Goal: Task Accomplishment & Management: Complete application form

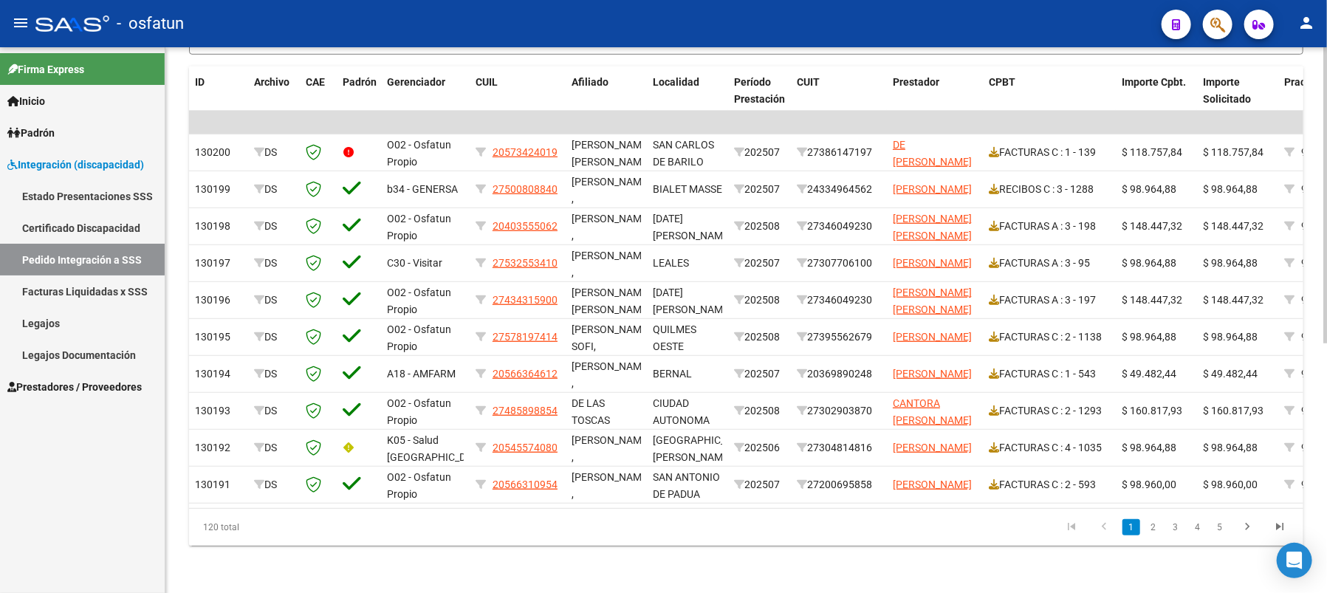
click at [435, 515] on datatable-pager "1 2 3 4 5" at bounding box center [855, 527] width 879 height 25
click at [79, 381] on span "Prestadores / Proveedores" at bounding box center [74, 387] width 134 height 16
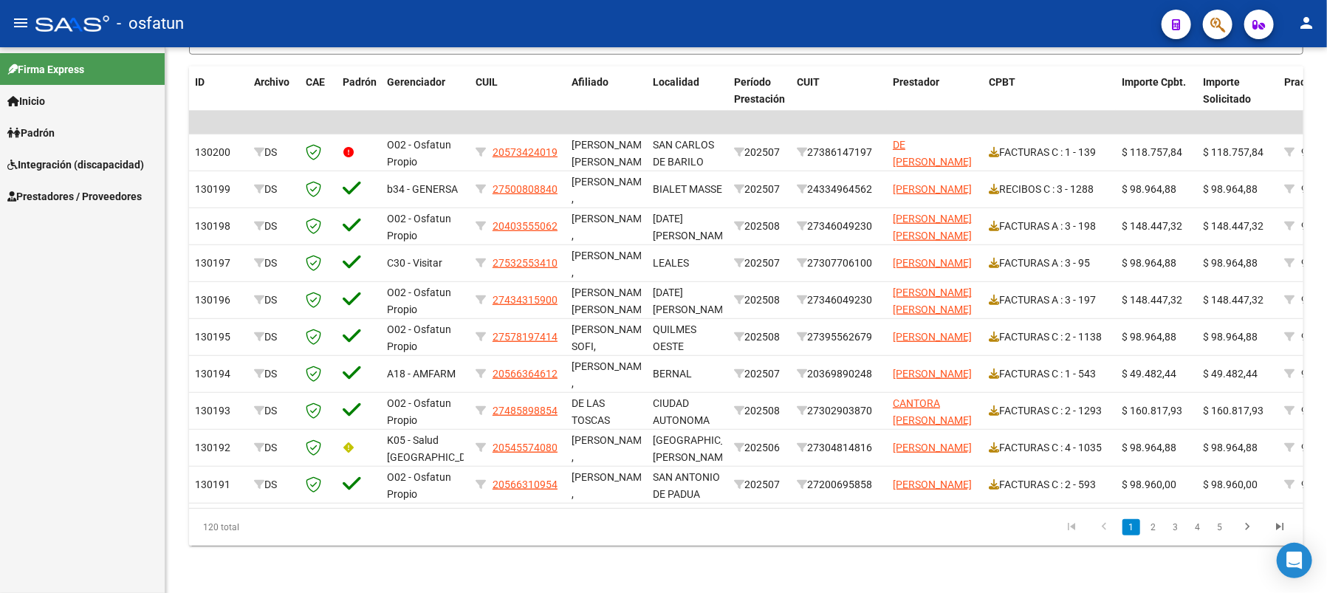
click at [58, 200] on span "Prestadores / Proveedores" at bounding box center [74, 196] width 134 height 16
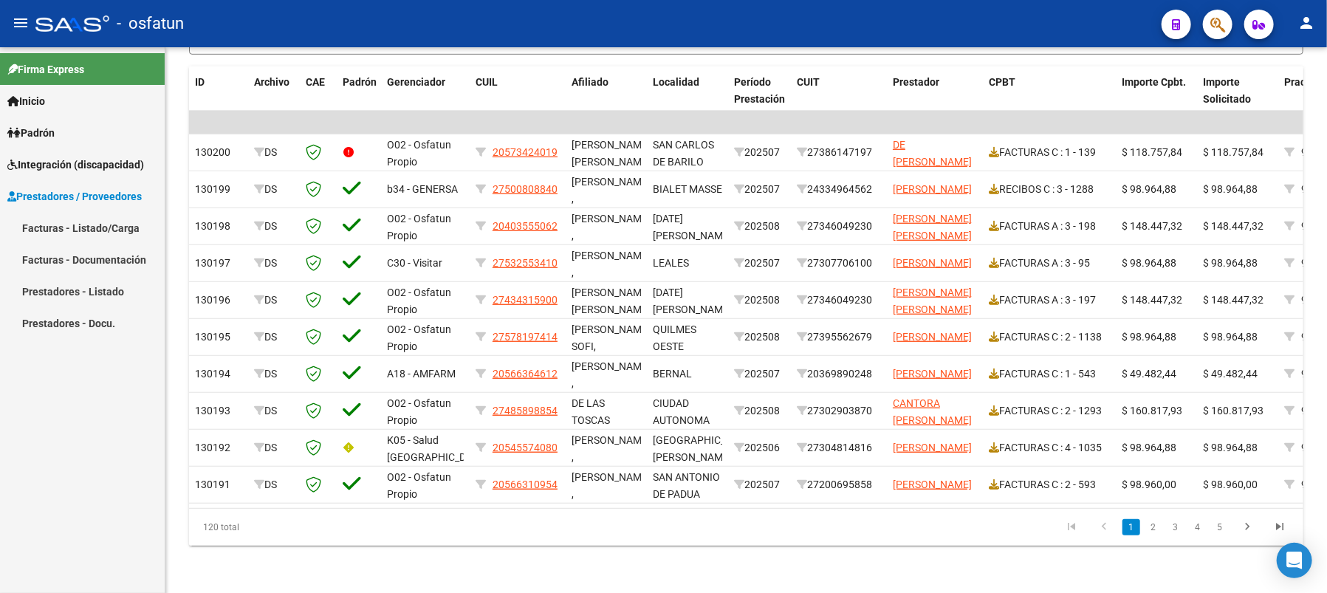
click at [80, 222] on link "Facturas - Listado/Carga" at bounding box center [82, 228] width 165 height 32
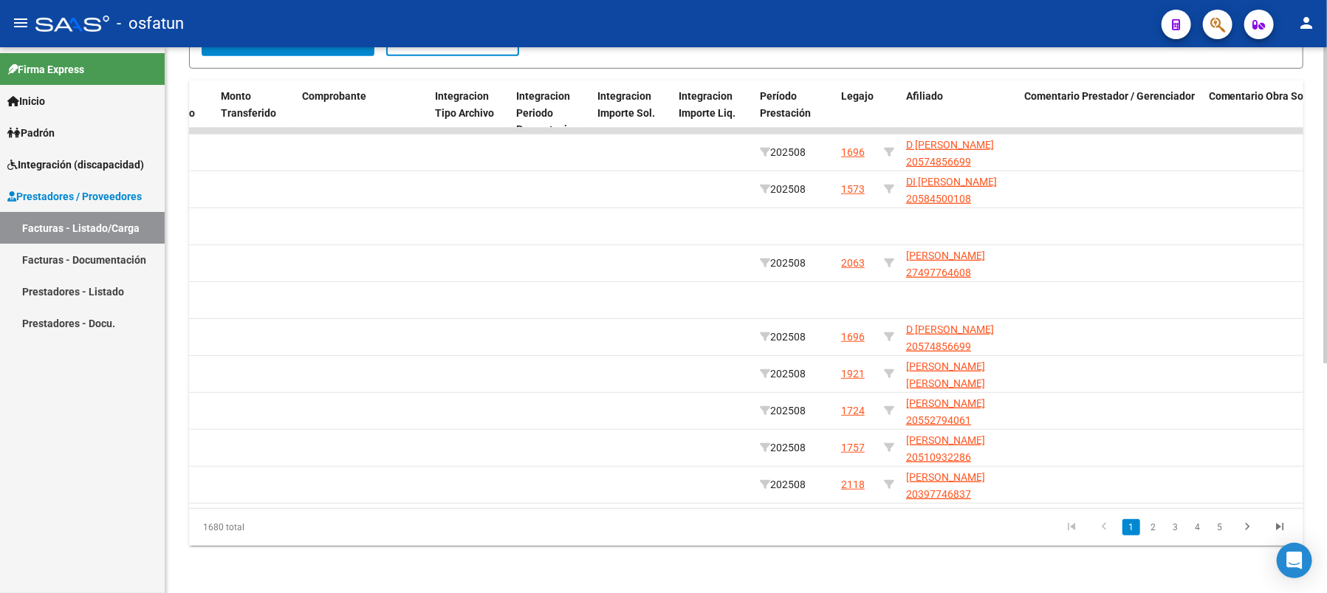
scroll to position [0, 1675]
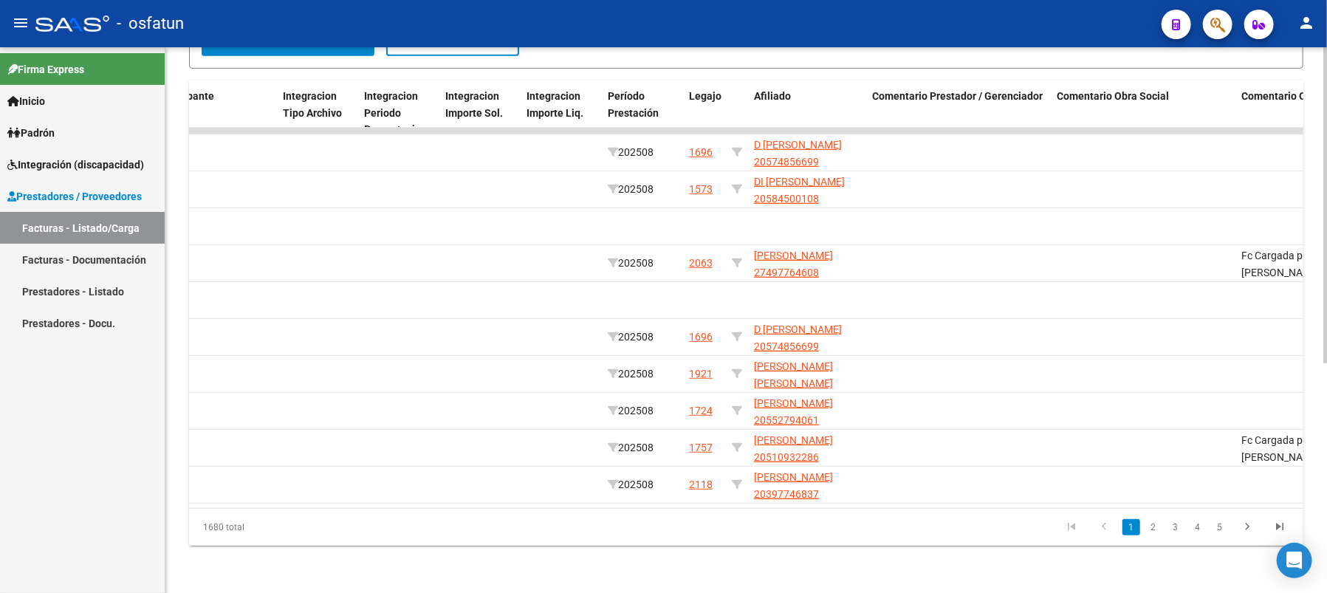
drag, startPoint x: 1019, startPoint y: 512, endPoint x: 1055, endPoint y: 512, distance: 36.2
click at [1039, 512] on div "1680 total 1 2 3 4 5" at bounding box center [746, 527] width 1114 height 37
click at [1083, 512] on div "1680 total 1 2 3 4 5" at bounding box center [746, 527] width 1114 height 37
drag, startPoint x: 1116, startPoint y: 512, endPoint x: 1159, endPoint y: 512, distance: 42.8
click at [1140, 512] on div "1680 total 1 2 3 4 5" at bounding box center [746, 527] width 1114 height 37
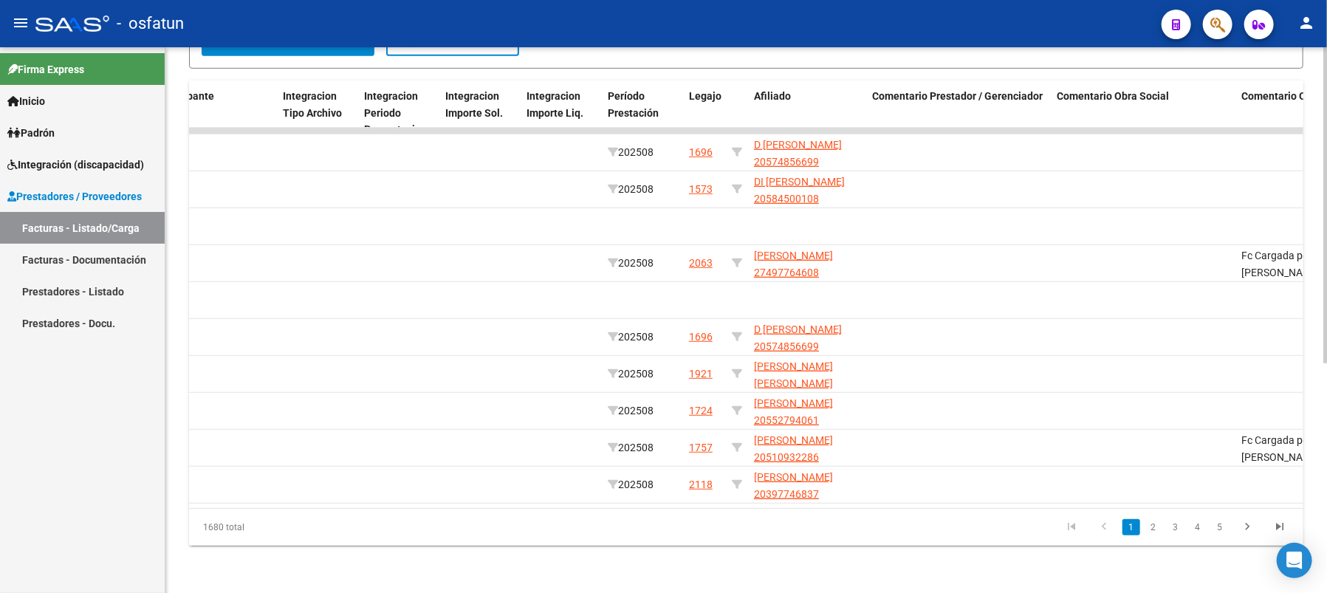
drag, startPoint x: 1159, startPoint y: 512, endPoint x: 1168, endPoint y: 512, distance: 8.9
click at [1168, 512] on div "1680 total 1 2 3 4 5" at bounding box center [746, 527] width 1114 height 37
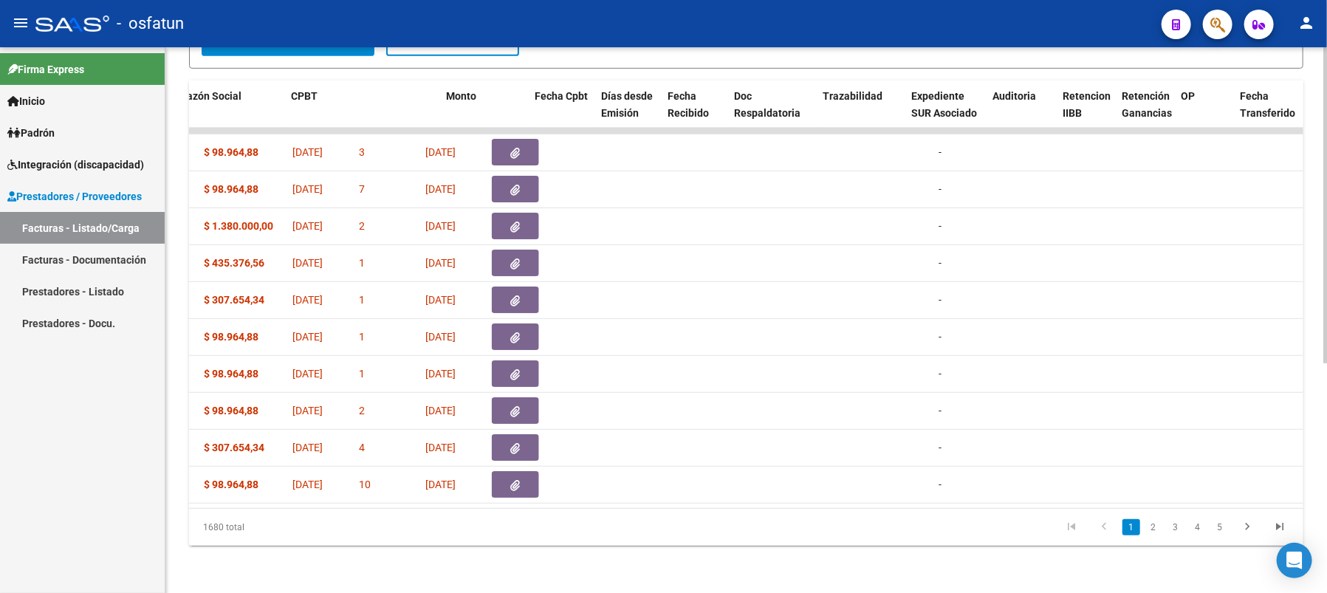
scroll to position [0, 0]
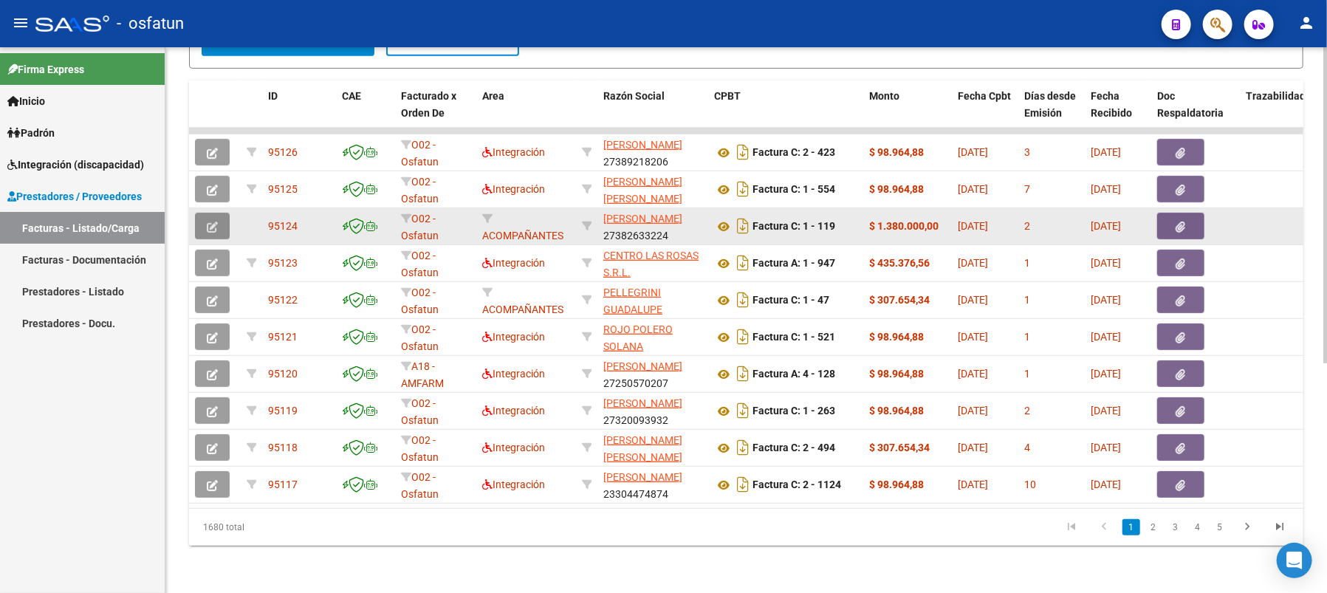
click at [208, 222] on icon "button" at bounding box center [212, 227] width 11 height 11
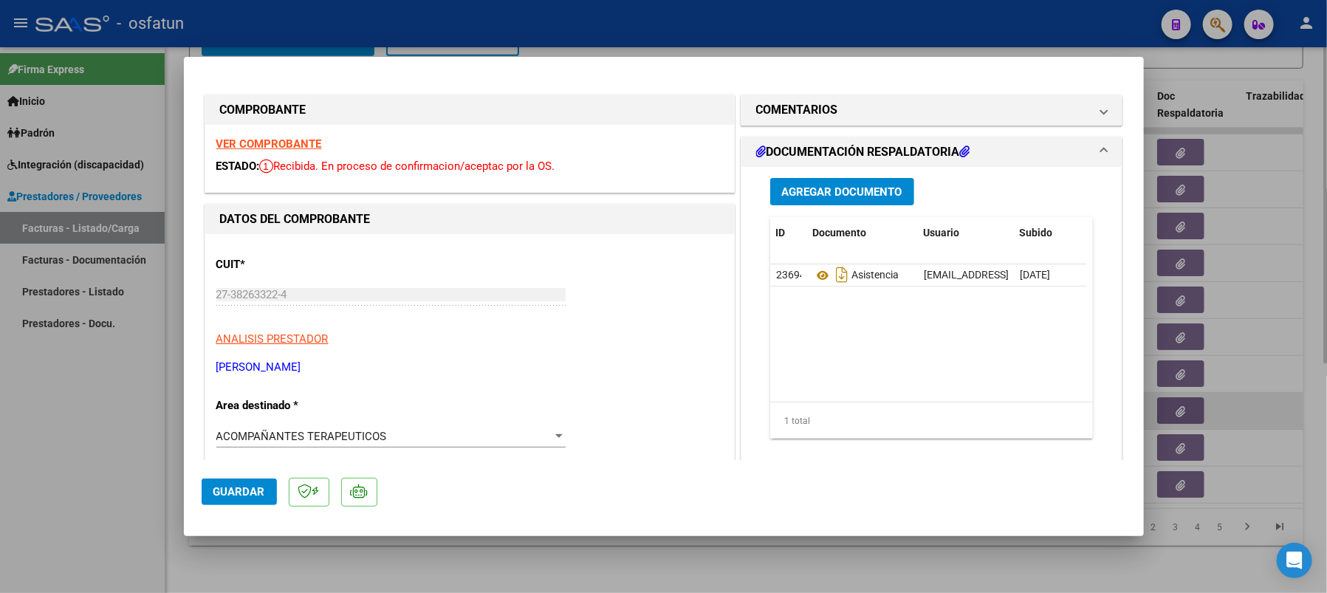
type input "$ 0,00"
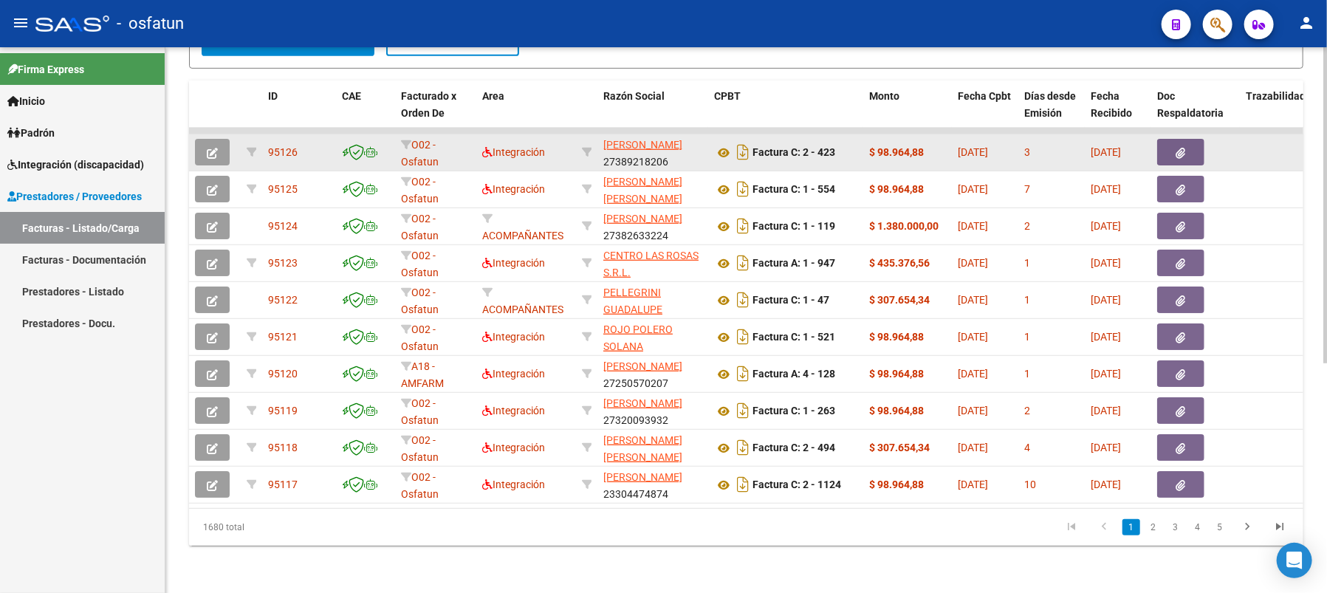
click at [209, 148] on icon "button" at bounding box center [212, 153] width 11 height 11
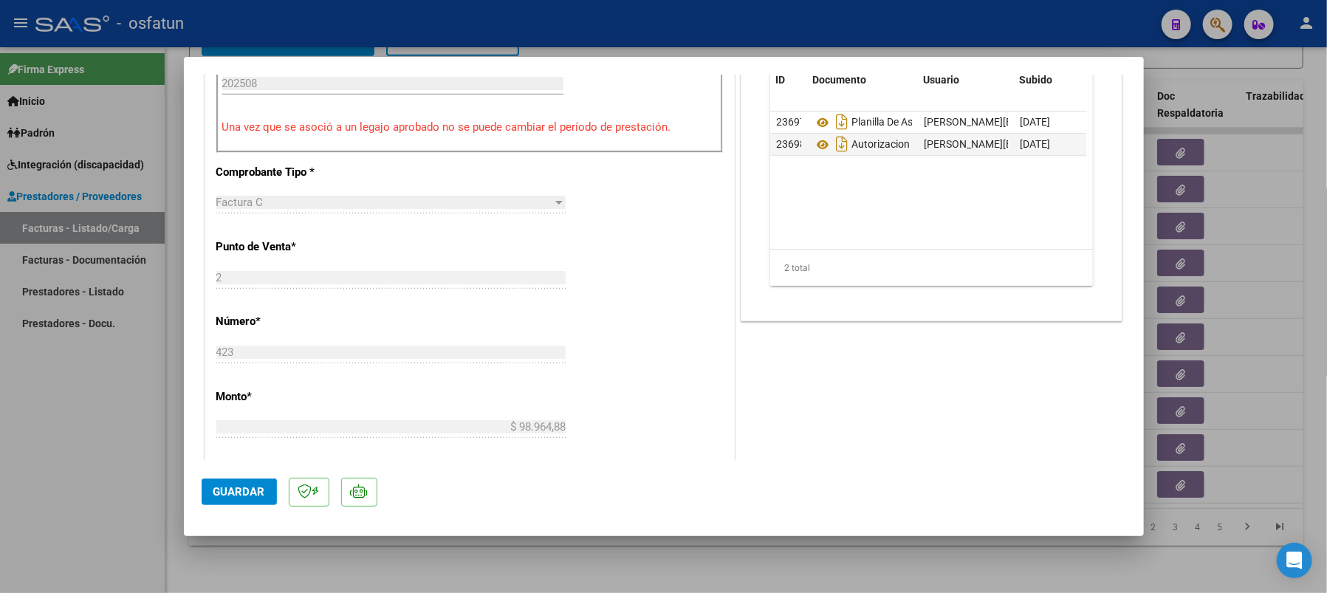
scroll to position [493, 0]
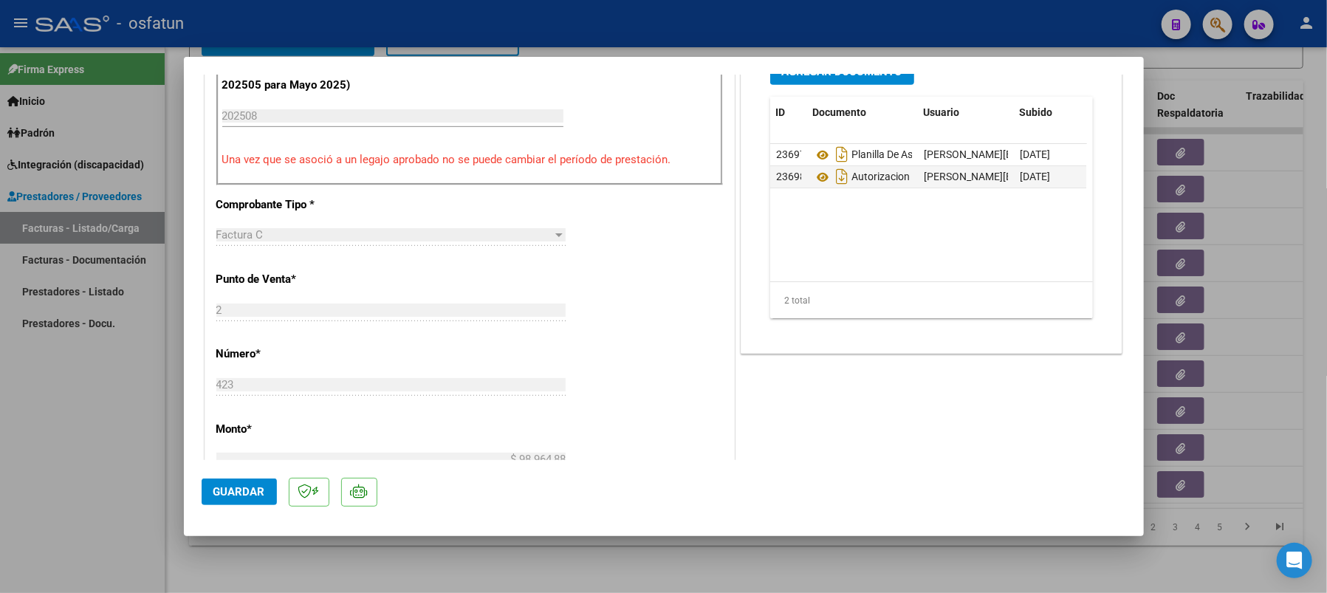
type input "$ 0,00"
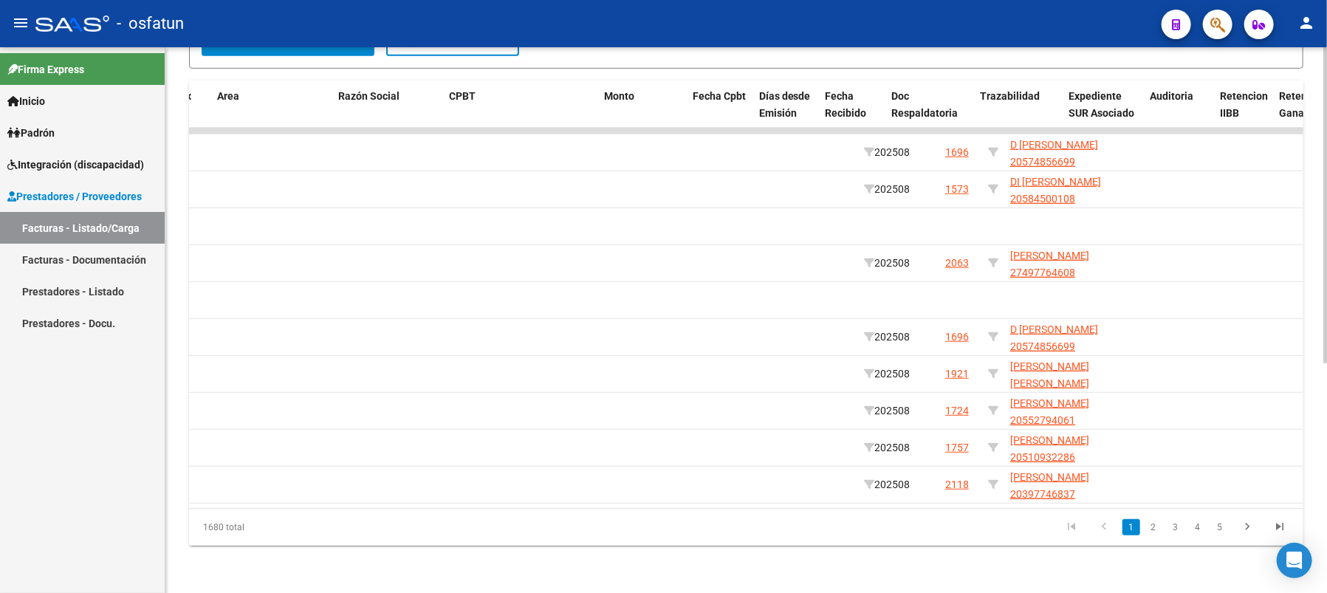
scroll to position [0, 0]
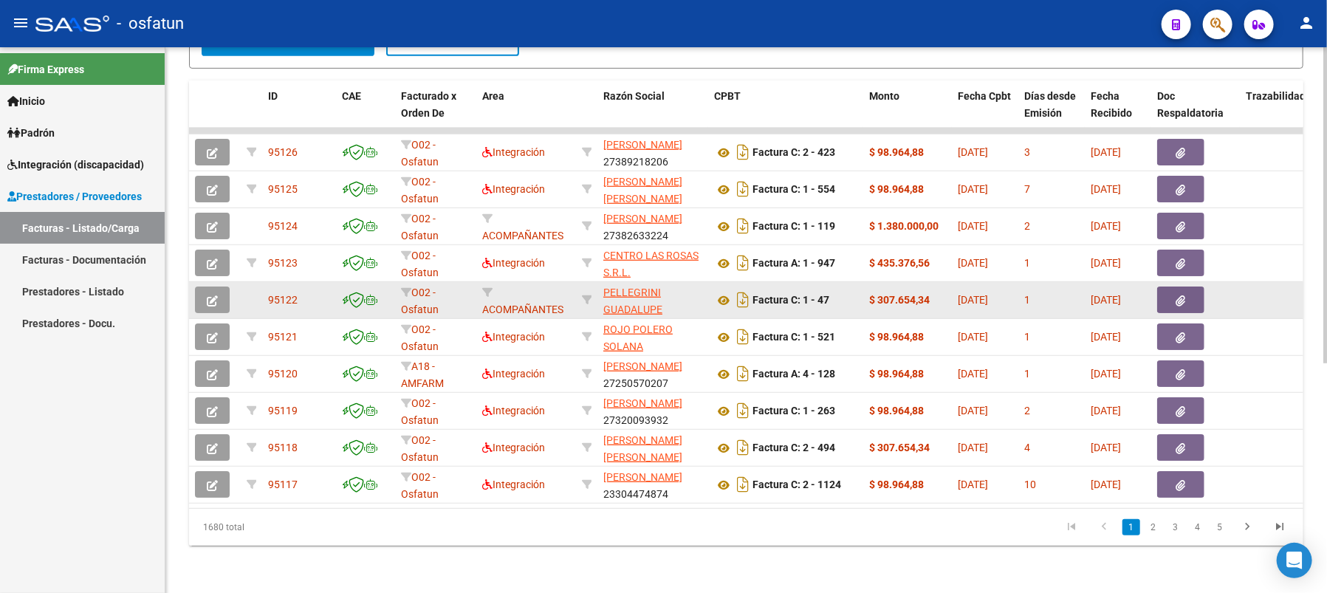
click at [216, 295] on icon "button" at bounding box center [212, 300] width 11 height 11
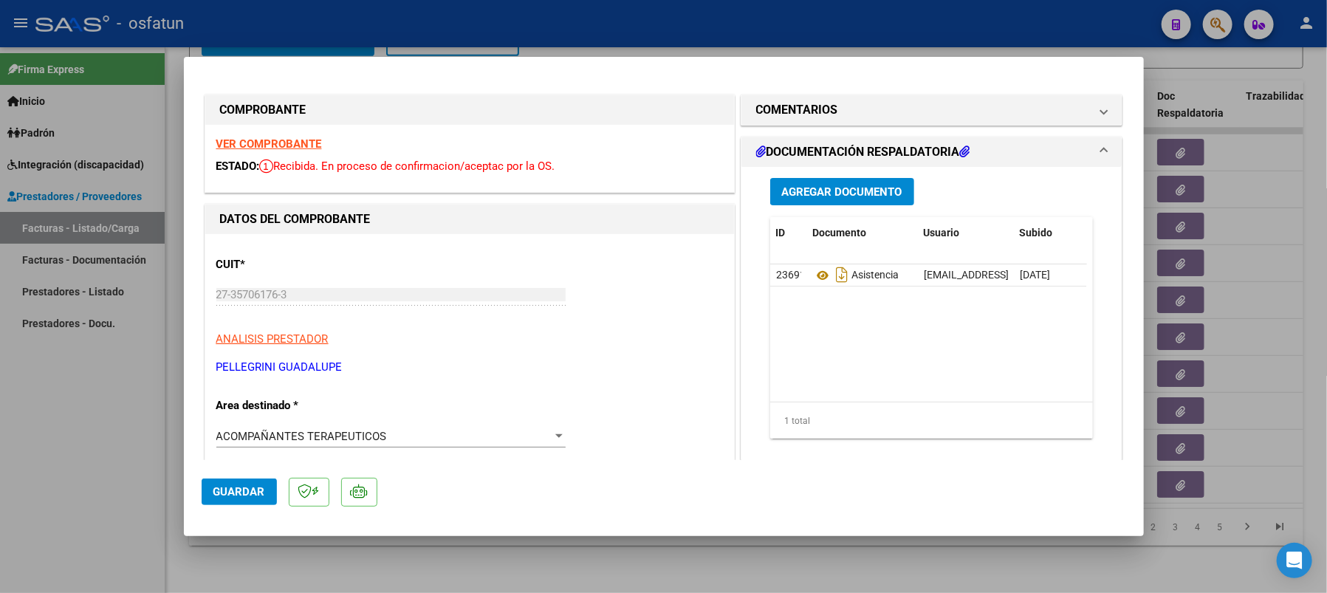
scroll to position [98, 0]
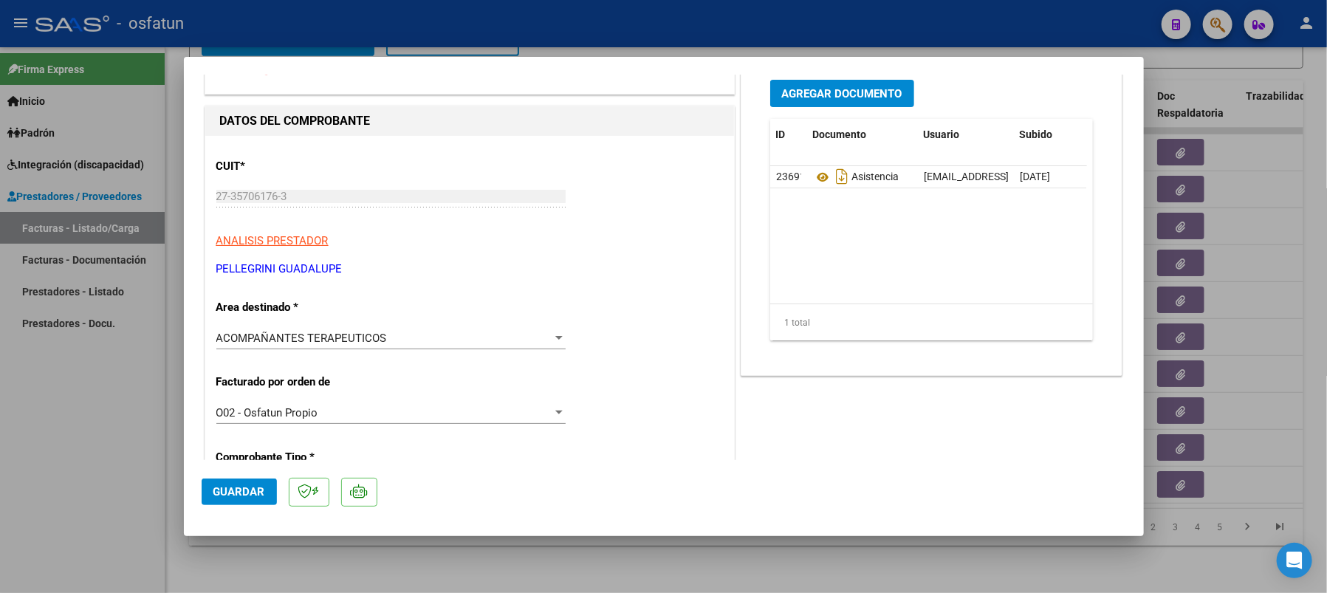
type input "$ 0,00"
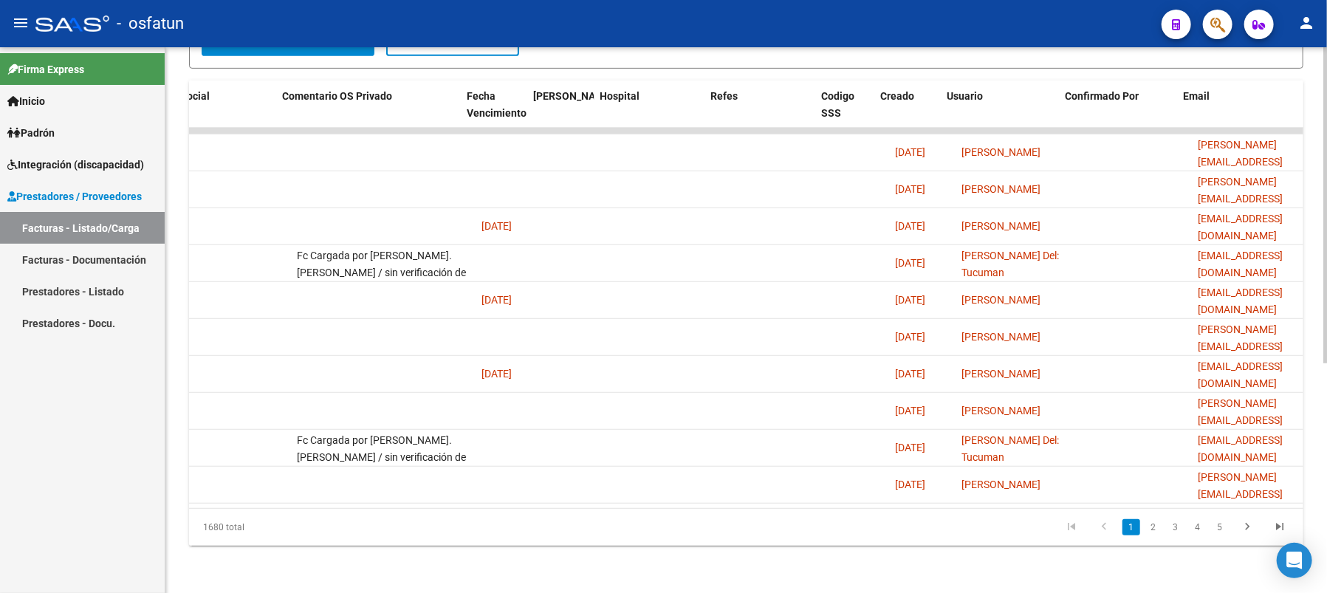
scroll to position [0, 2643]
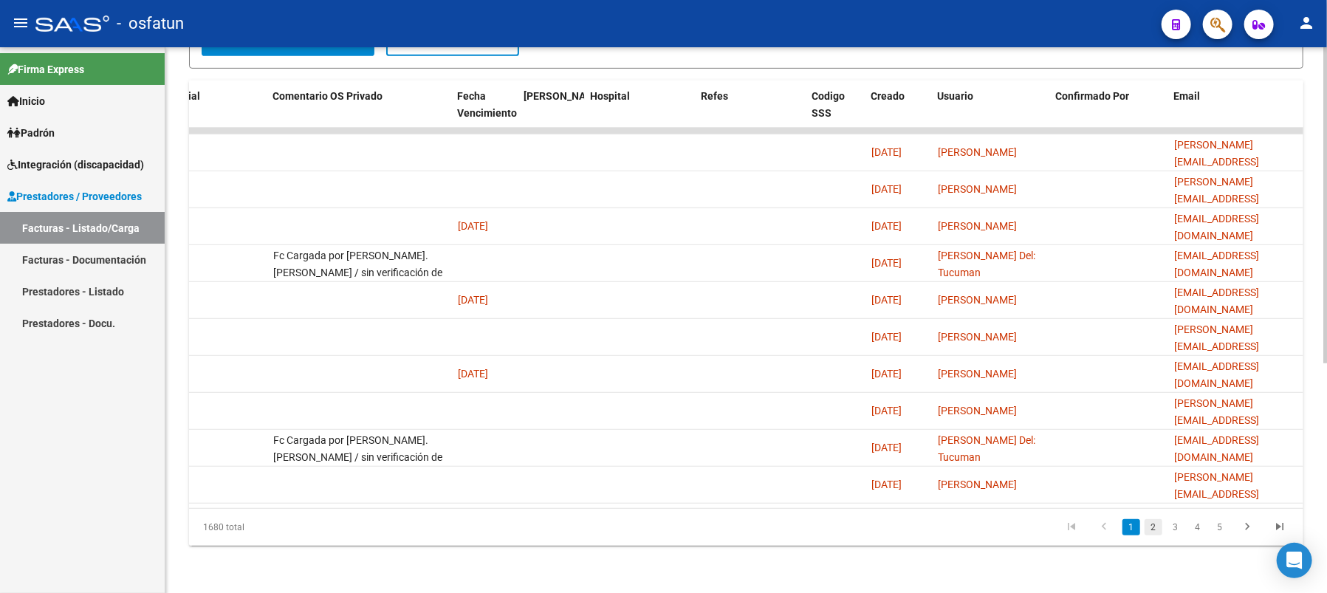
click at [1150, 527] on link "2" at bounding box center [1154, 527] width 18 height 16
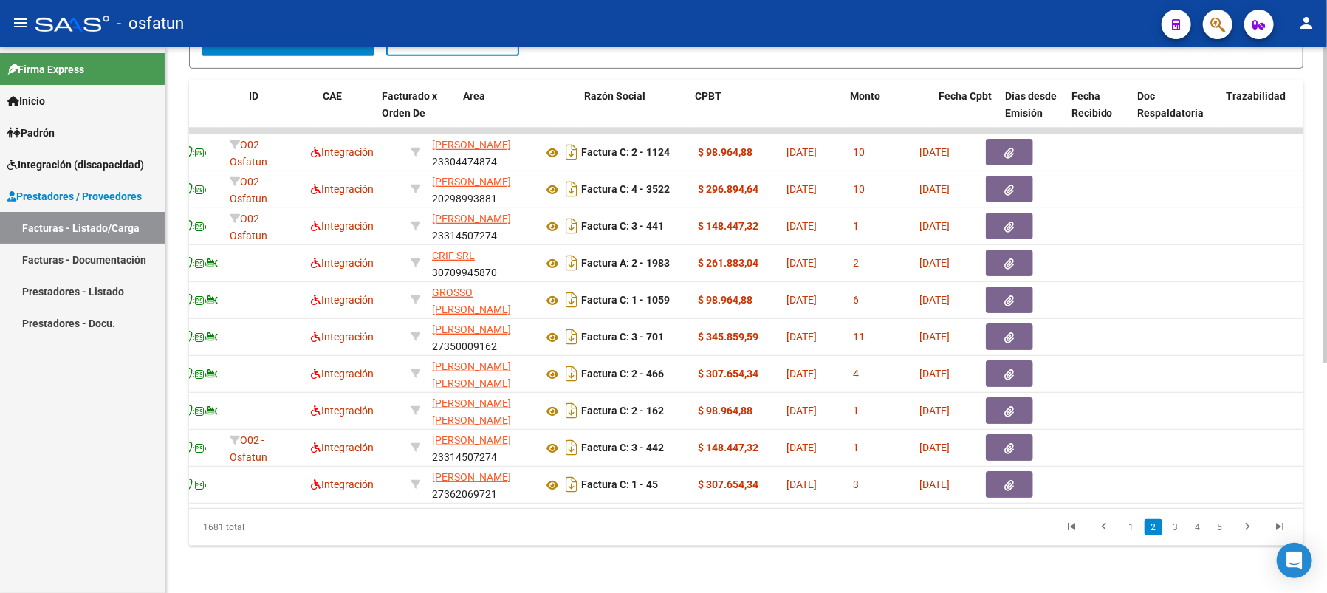
scroll to position [0, 0]
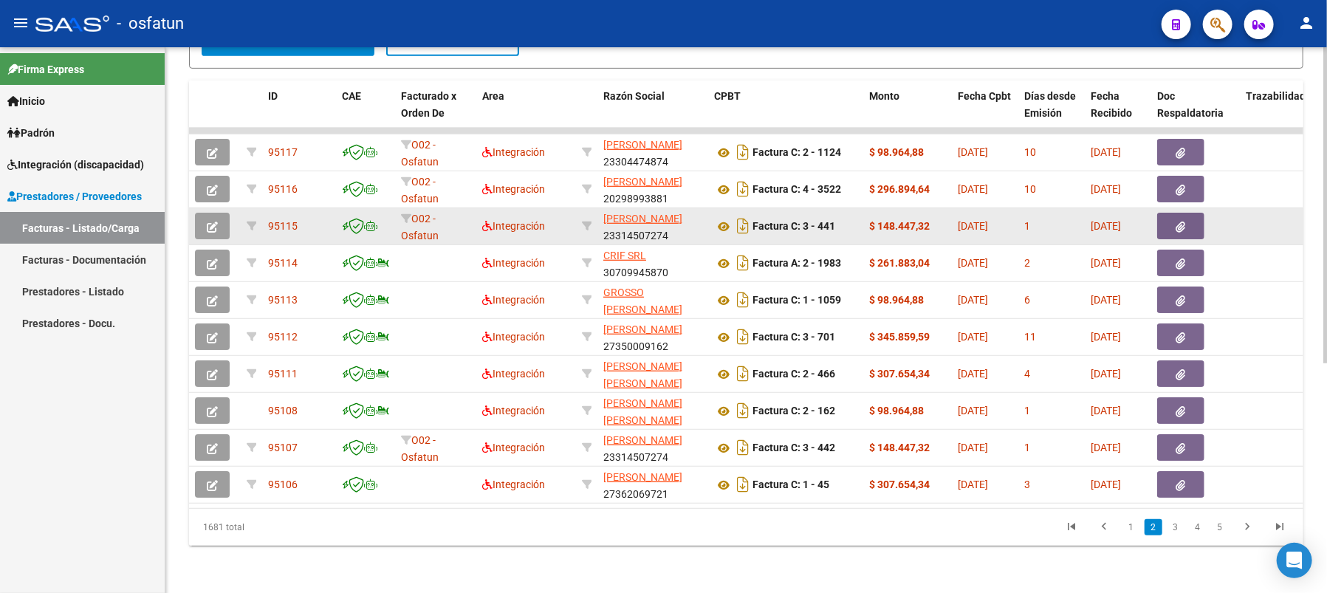
click at [213, 222] on icon "button" at bounding box center [212, 227] width 11 height 11
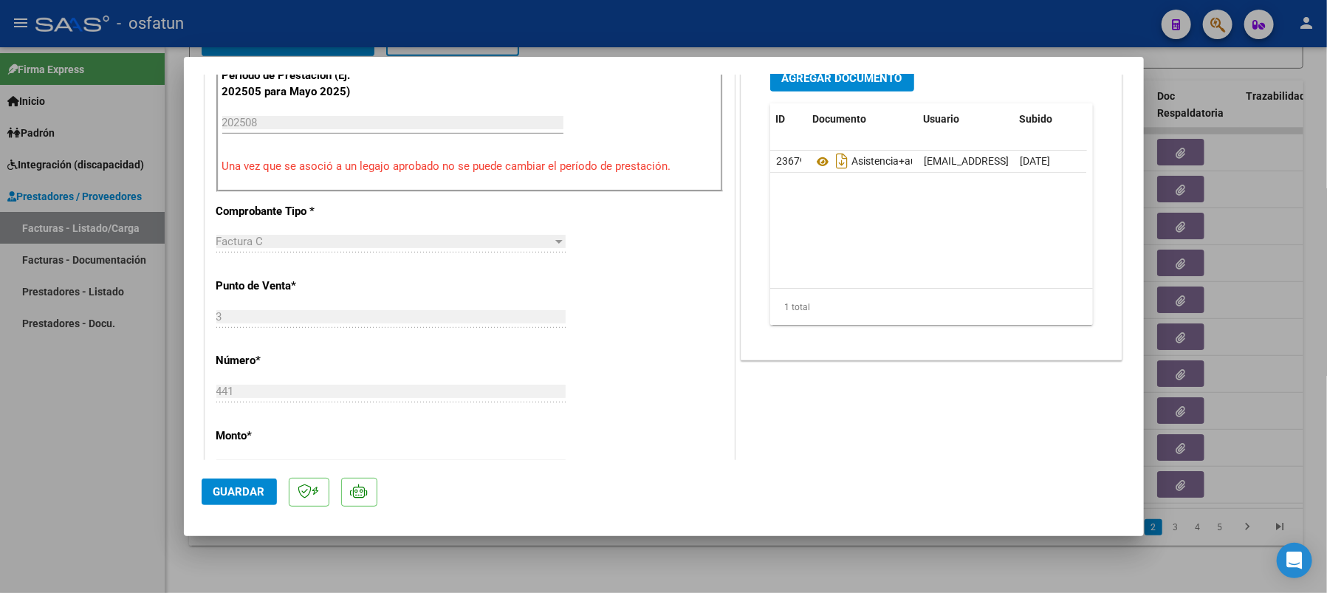
scroll to position [493, 0]
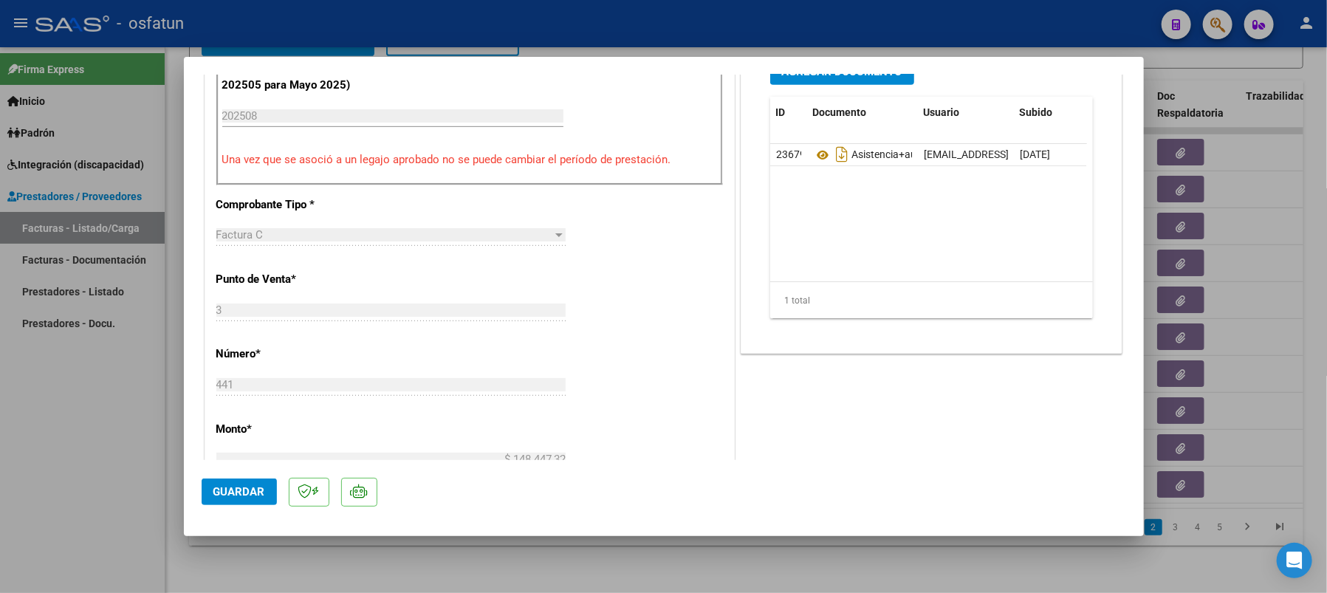
type input "$ 0,00"
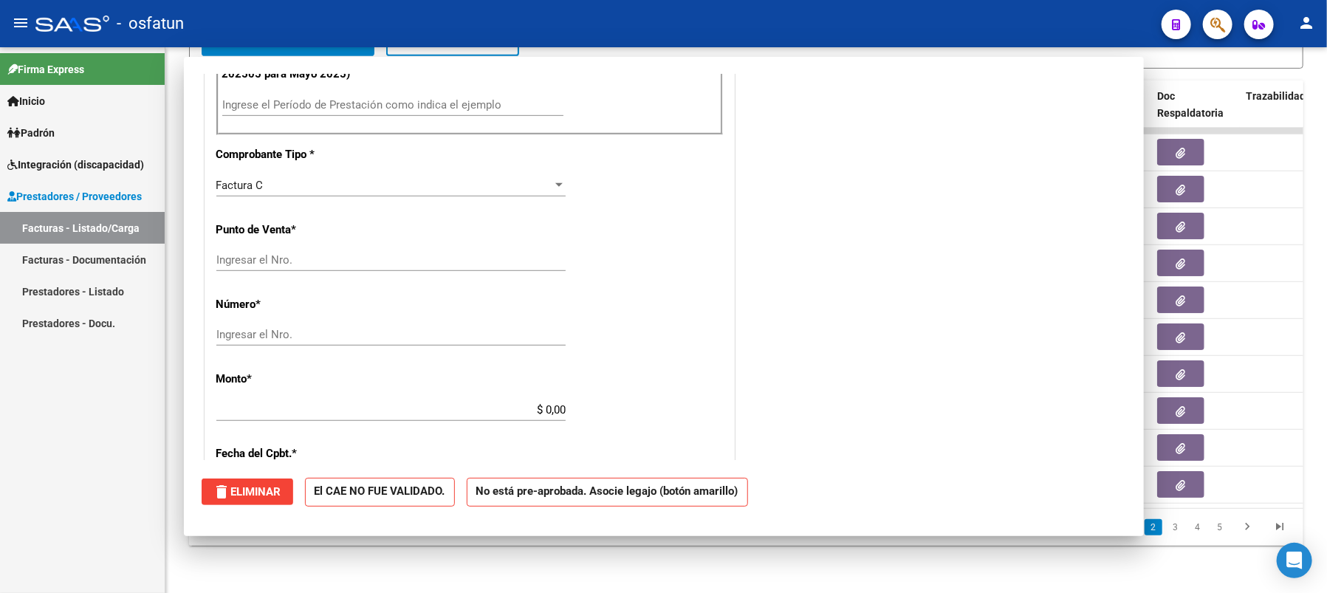
scroll to position [0, 0]
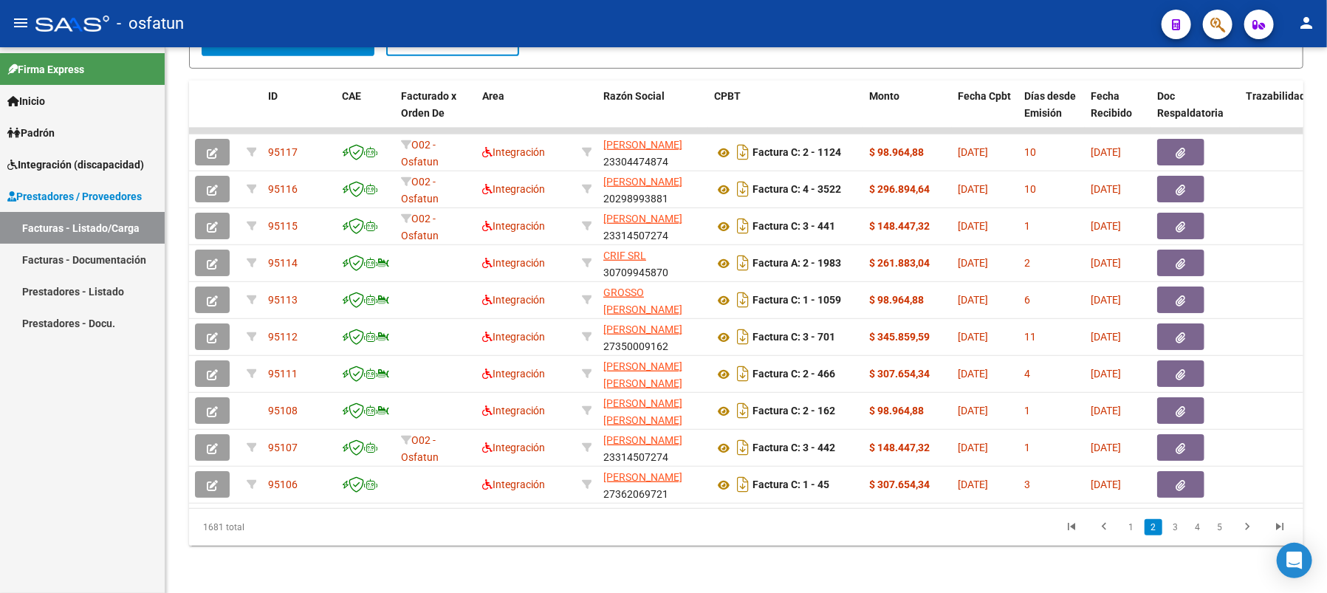
click at [36, 163] on span "Integración (discapacidad)" at bounding box center [75, 165] width 137 height 16
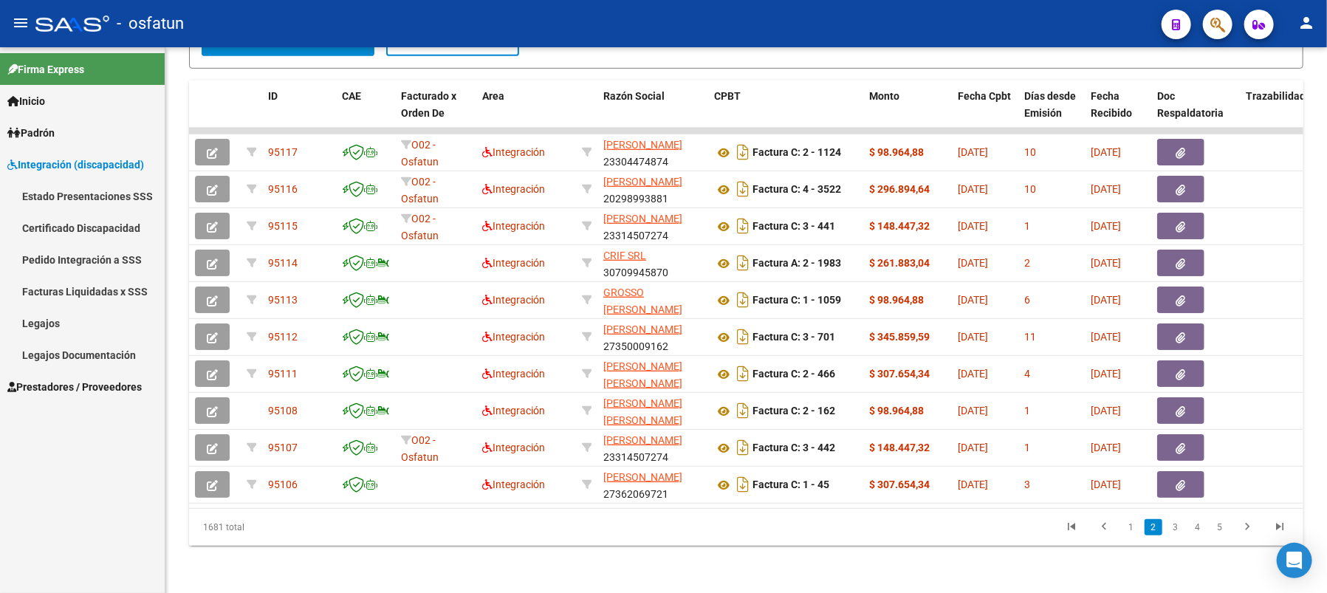
click at [55, 320] on link "Legajos" at bounding box center [82, 323] width 165 height 32
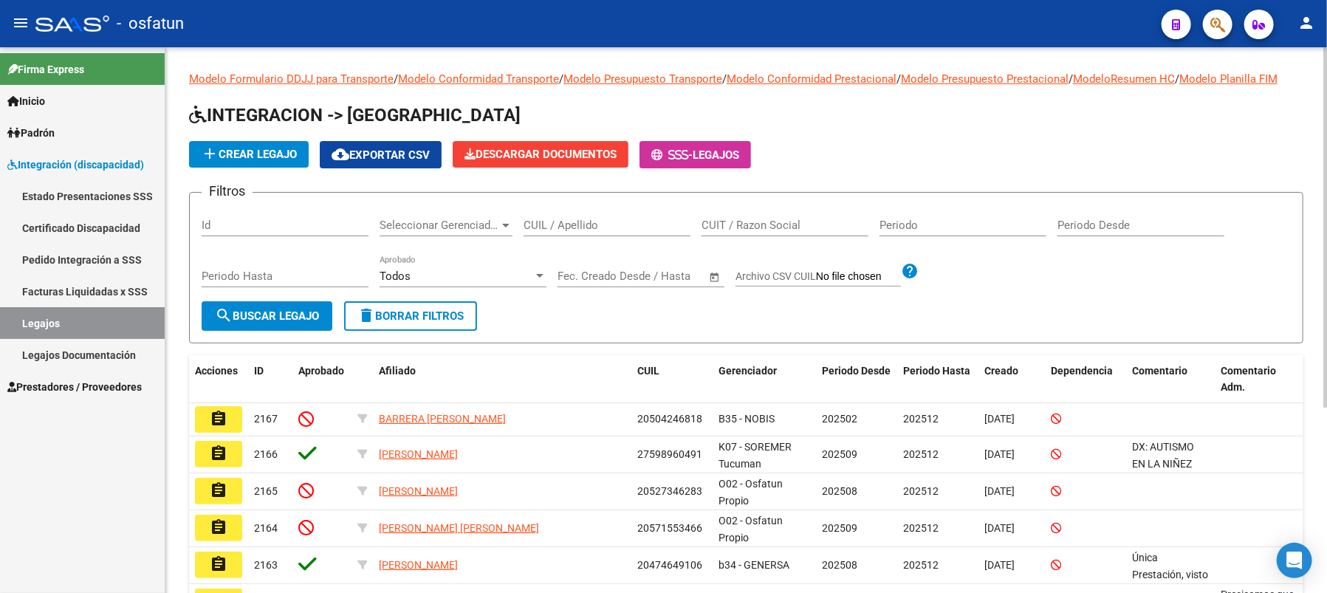
click at [260, 230] on div "Id" at bounding box center [285, 221] width 167 height 32
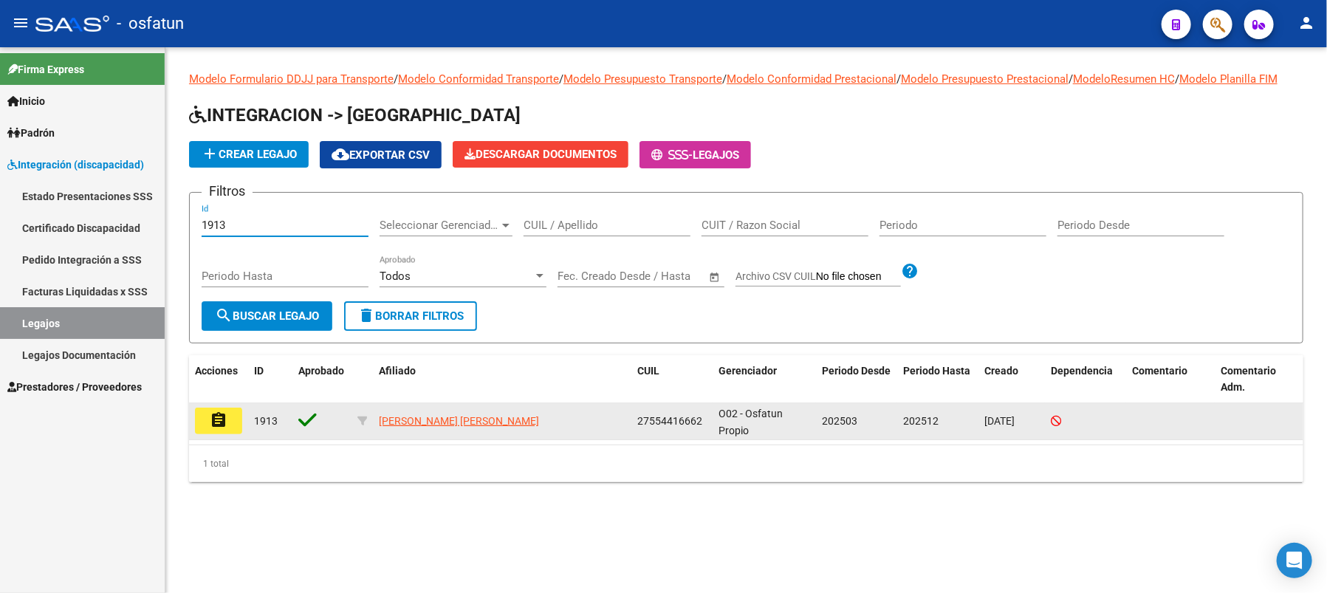
type input "1913"
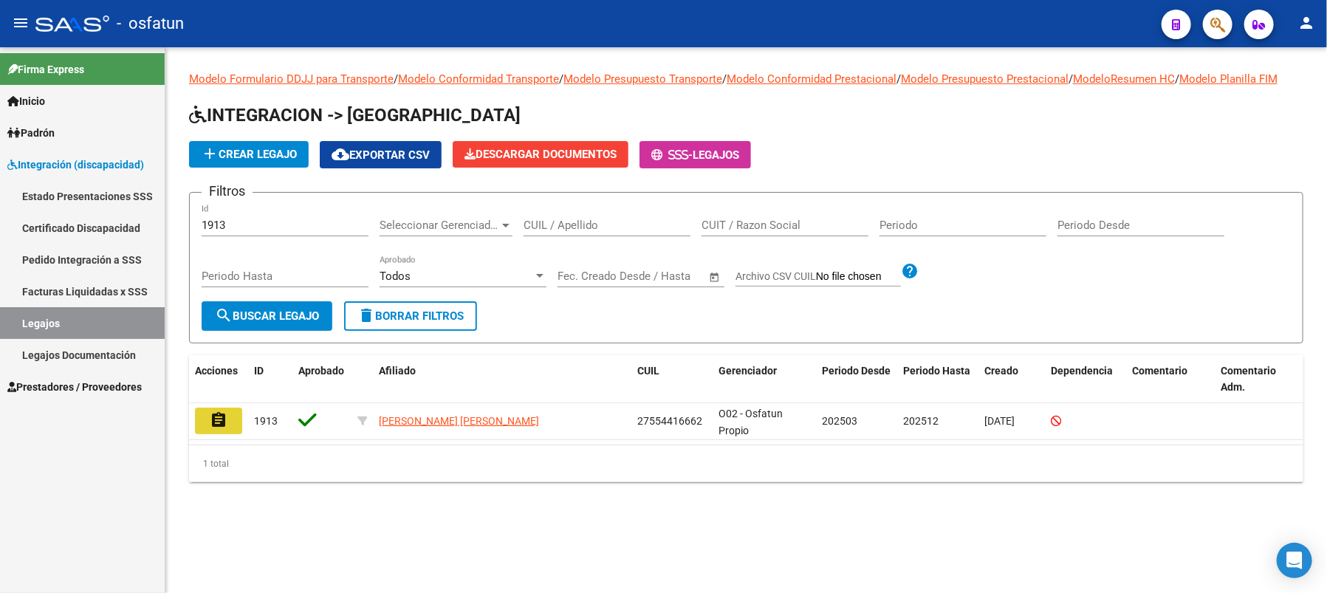
click at [227, 434] on button "assignment" at bounding box center [218, 421] width 47 height 27
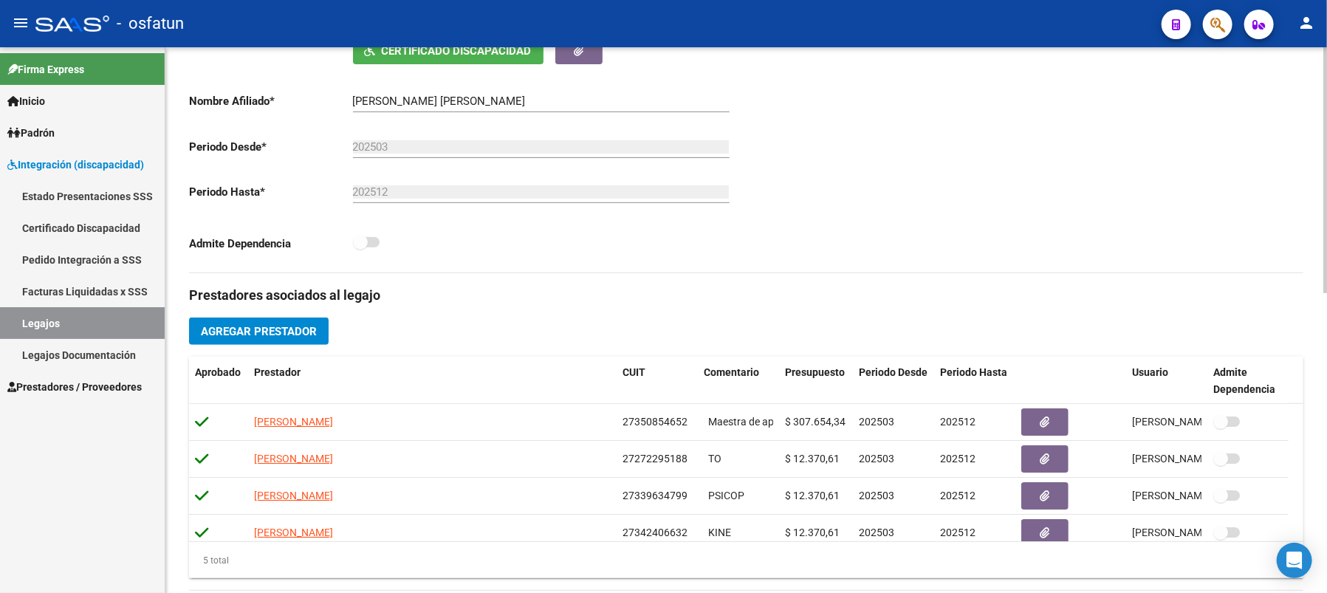
scroll to position [295, 0]
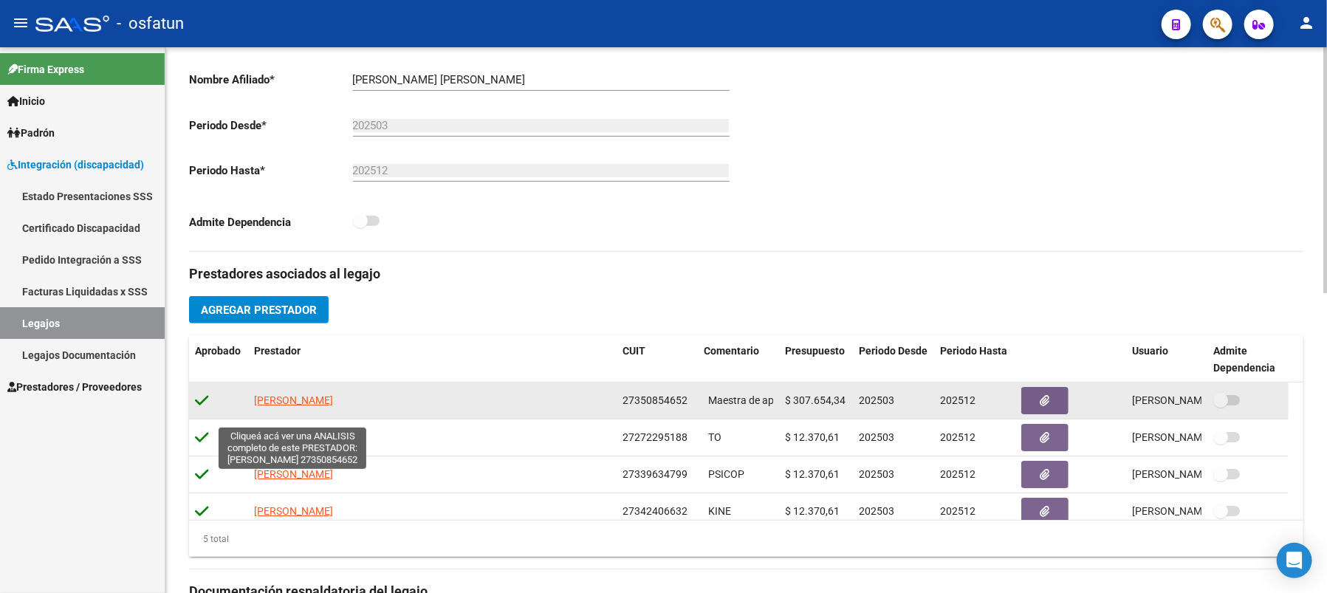
click at [290, 406] on span "[PERSON_NAME]" at bounding box center [293, 400] width 79 height 12
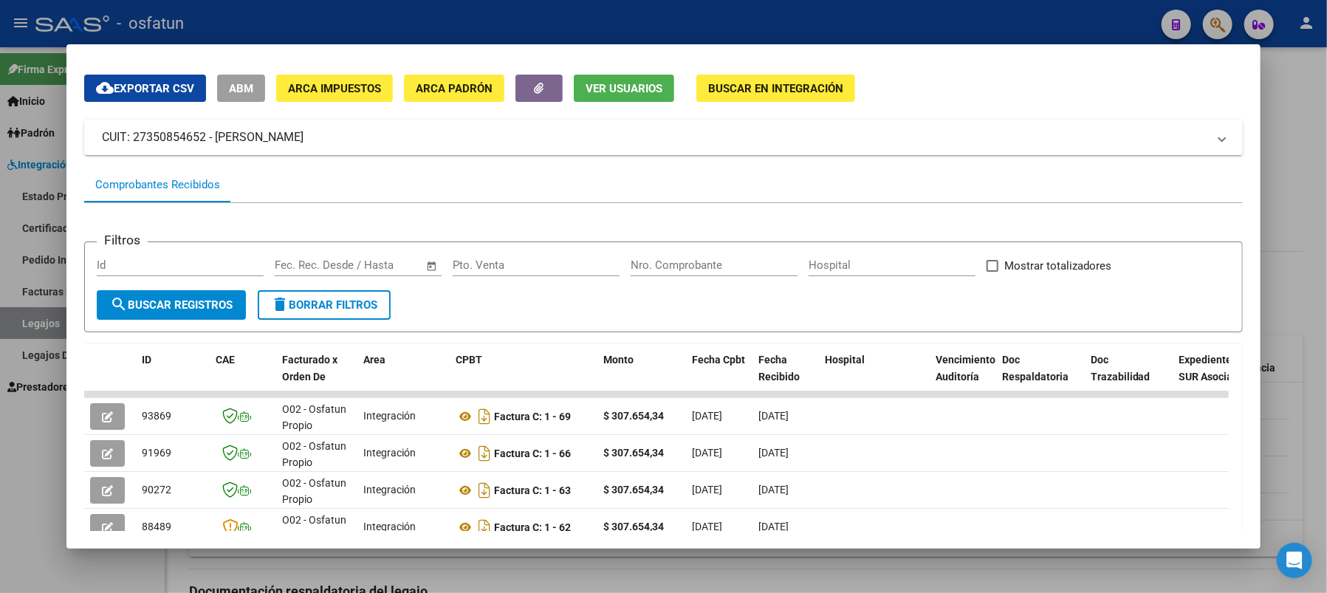
scroll to position [98, 0]
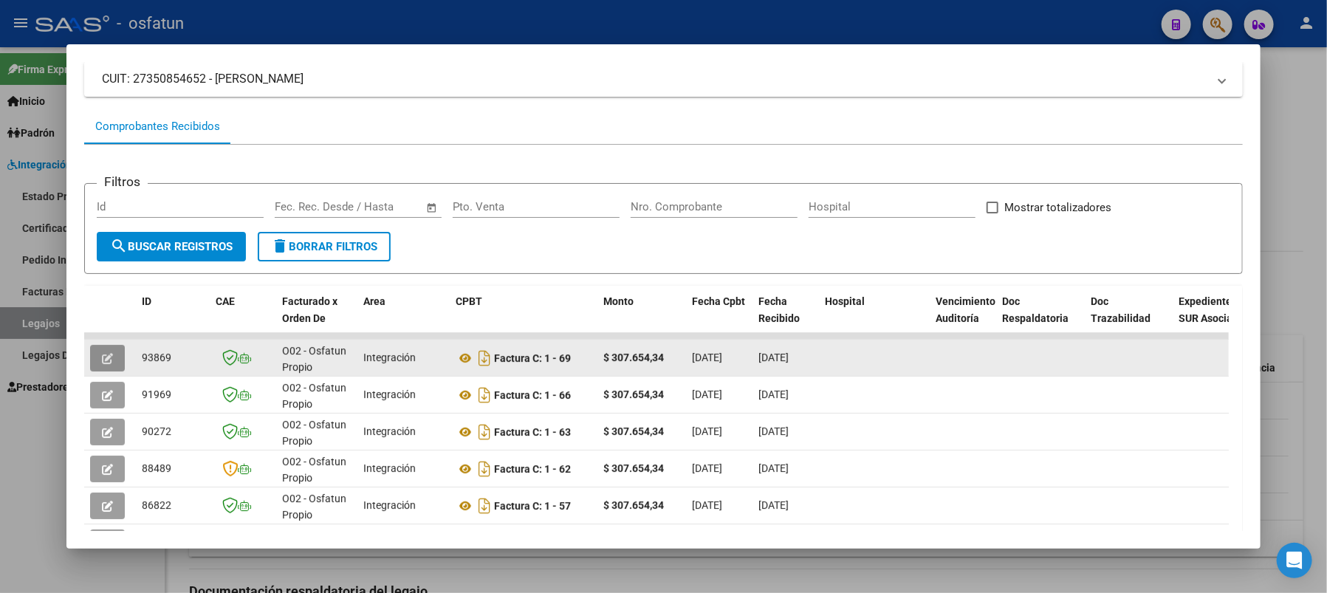
click at [106, 353] on icon "button" at bounding box center [107, 358] width 11 height 11
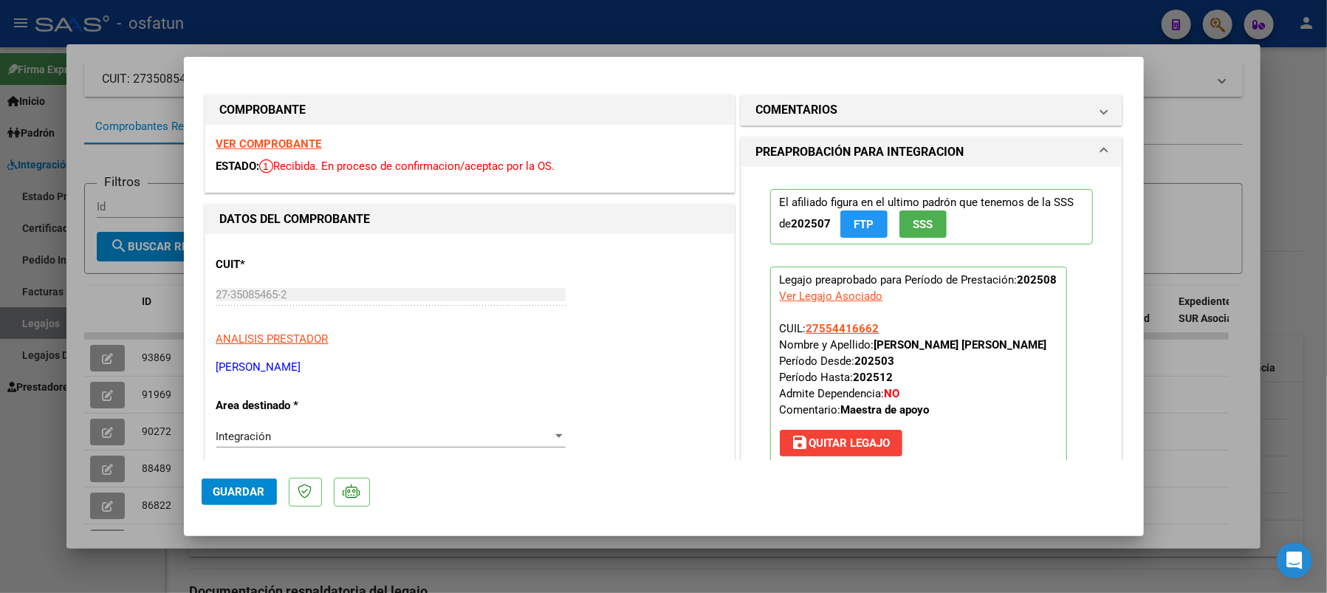
type input "$ 0,00"
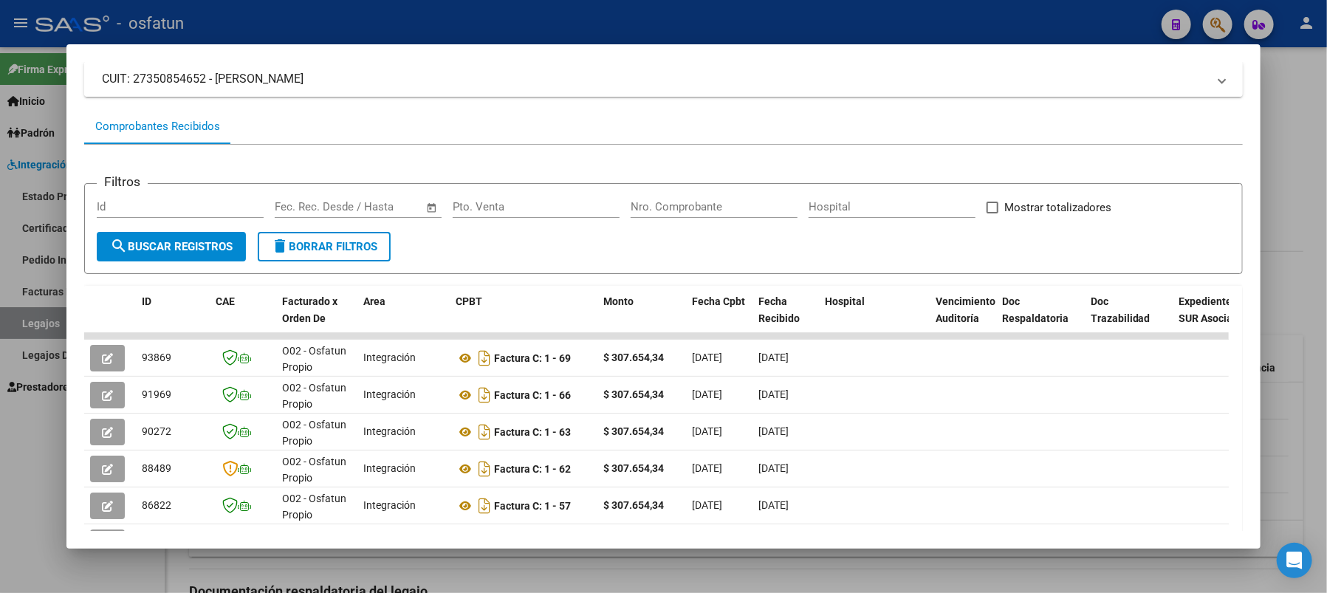
click at [645, 92] on mat-expansion-panel-header "CUIT: 27350854652 - [PERSON_NAME]" at bounding box center [663, 78] width 1159 height 35
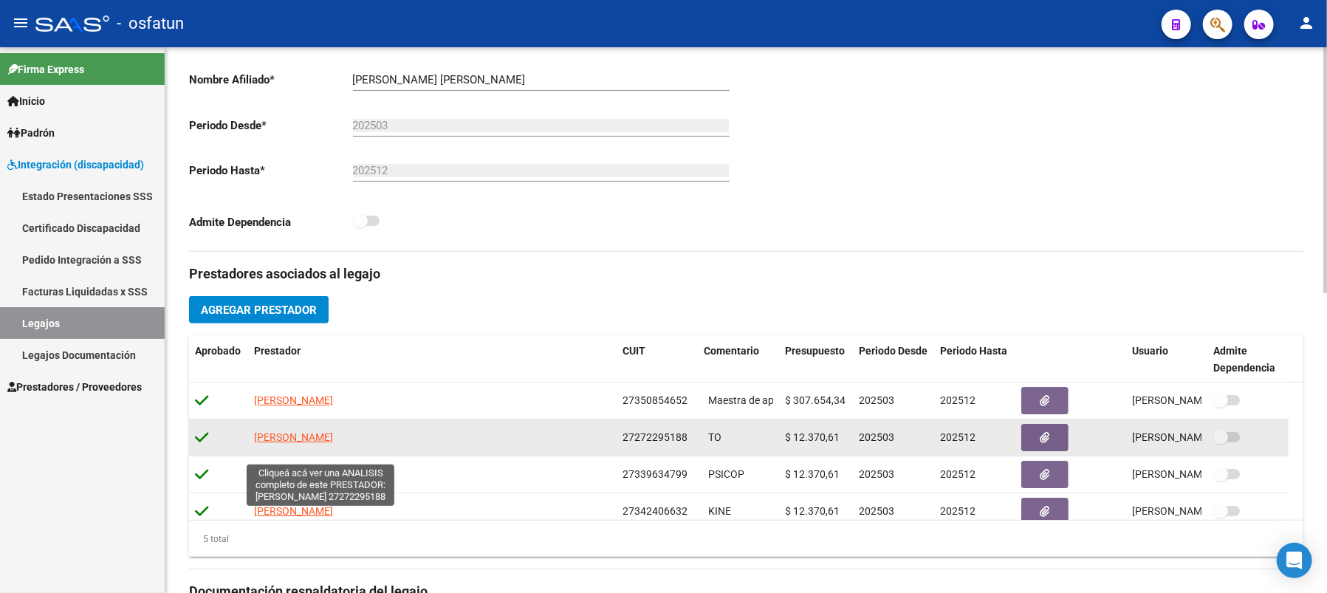
click at [281, 443] on span "[PERSON_NAME]" at bounding box center [293, 437] width 79 height 12
type textarea "27272295188"
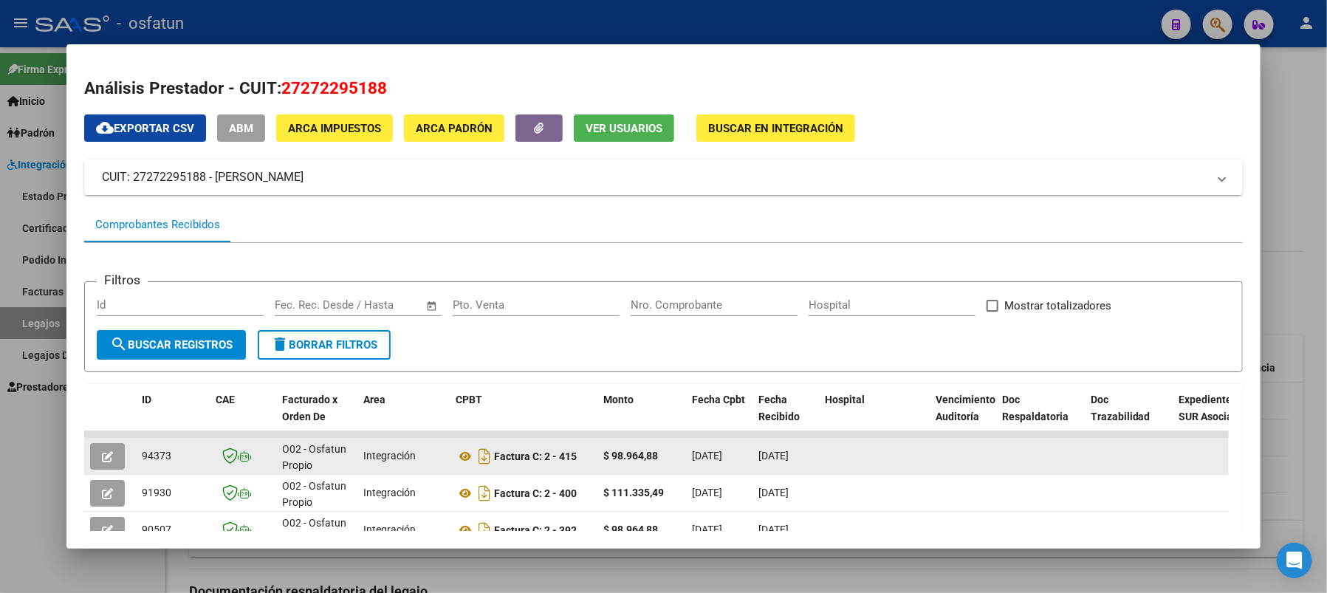
click at [111, 456] on icon "button" at bounding box center [107, 456] width 11 height 11
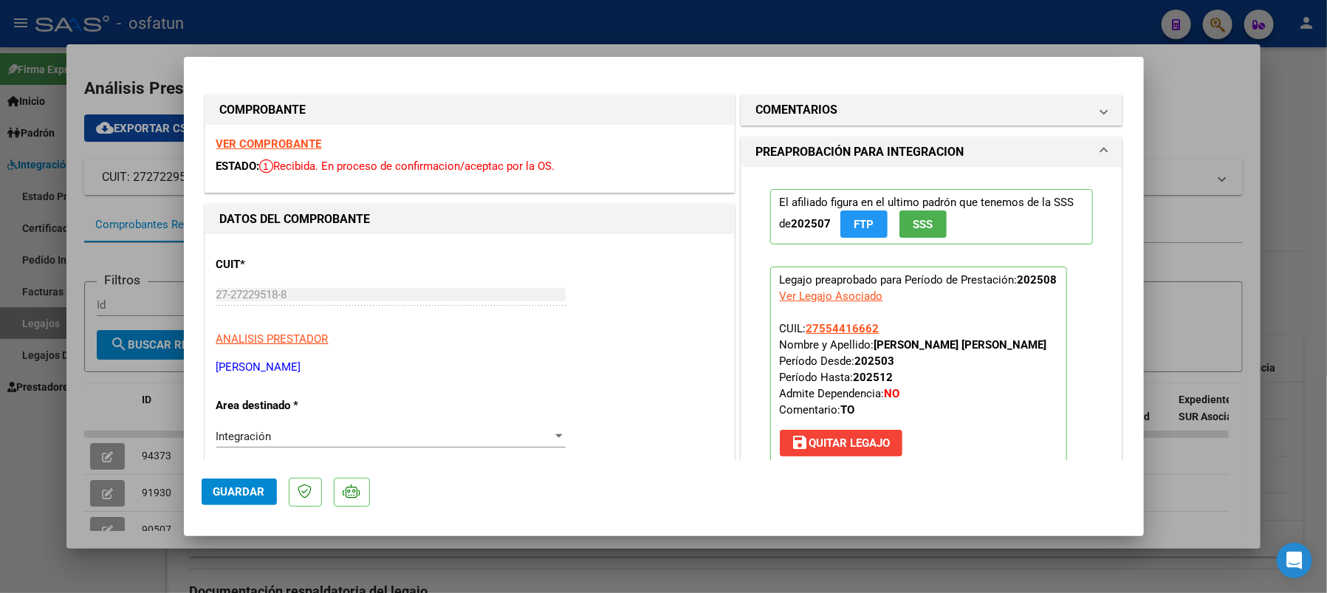
type input "$ 0,00"
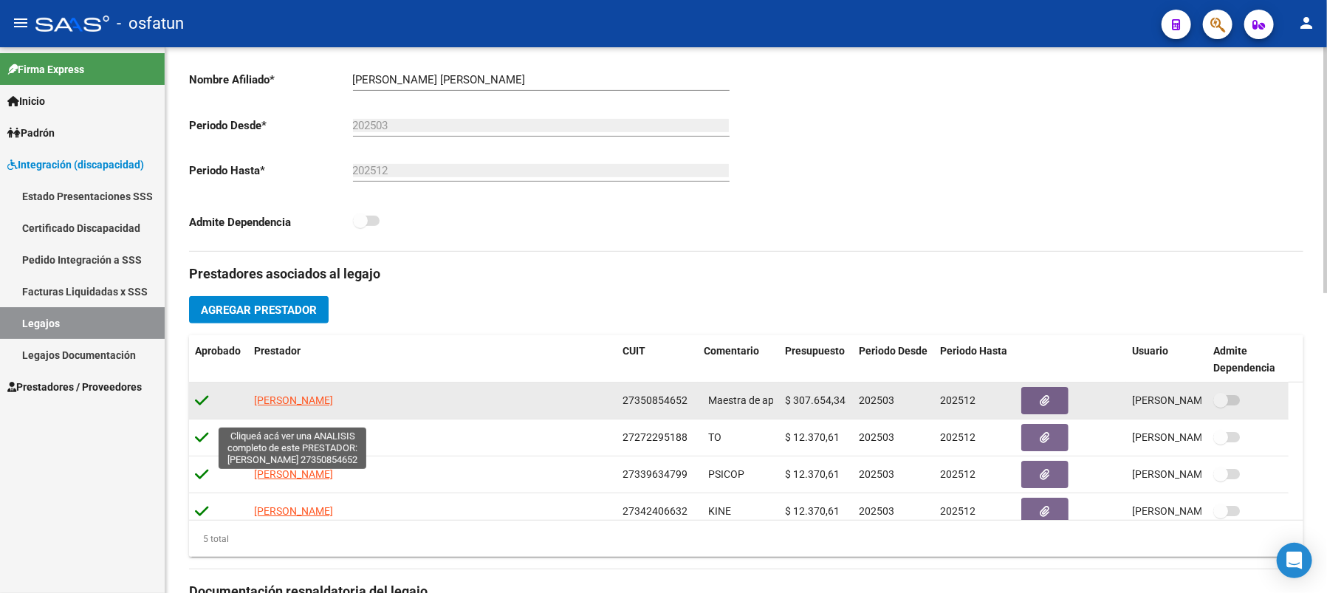
click at [287, 406] on span "[PERSON_NAME]" at bounding box center [293, 400] width 79 height 12
type textarea "27350854652"
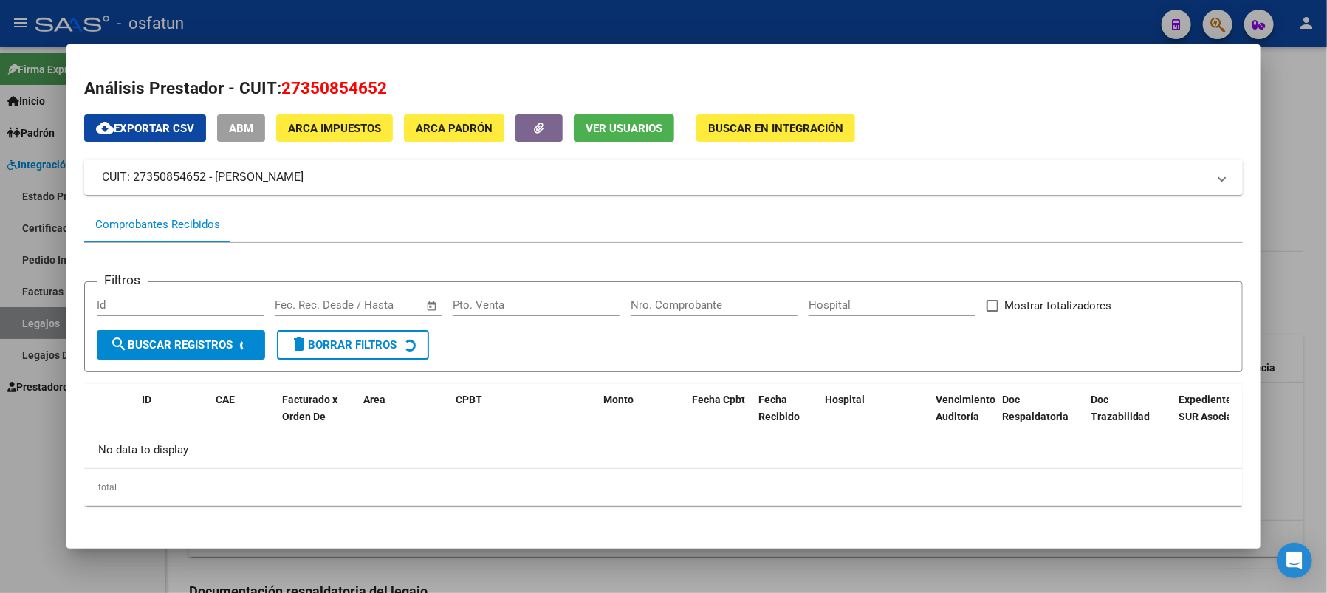
scroll to position [2, 0]
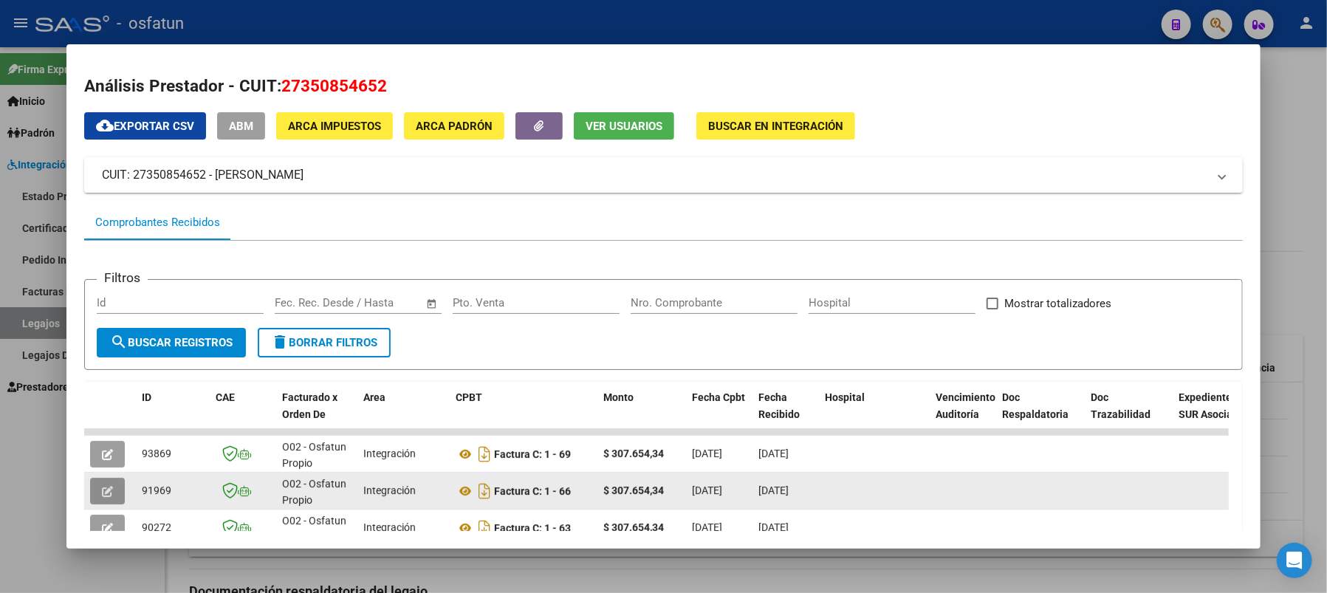
click at [114, 489] on button "button" at bounding box center [107, 491] width 35 height 27
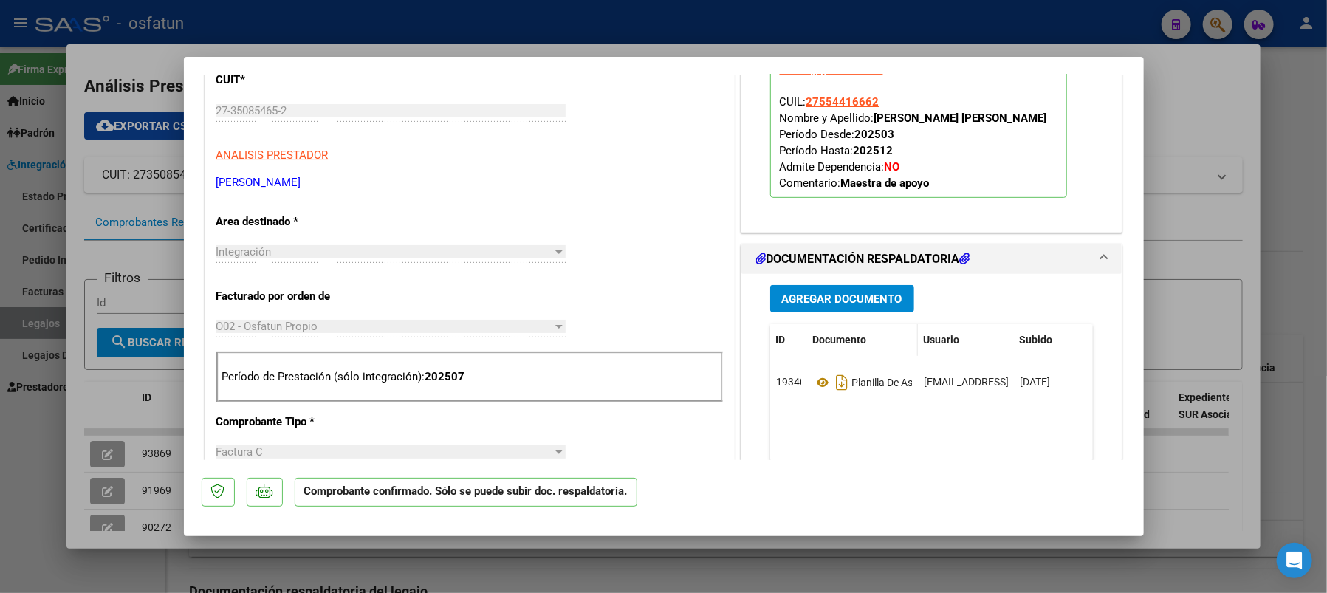
scroll to position [394, 0]
type input "$ 0,00"
